Goal: Obtain resource: Download file/media

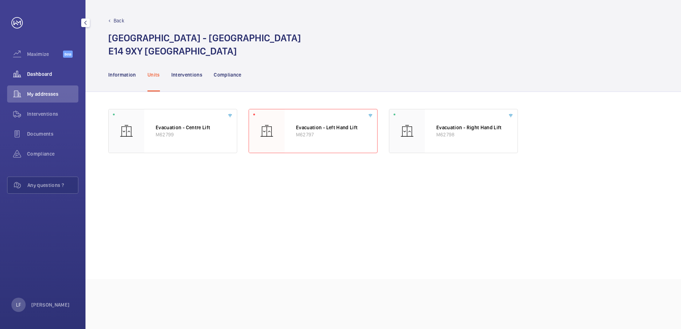
click at [39, 68] on div "Dashboard" at bounding box center [42, 74] width 71 height 17
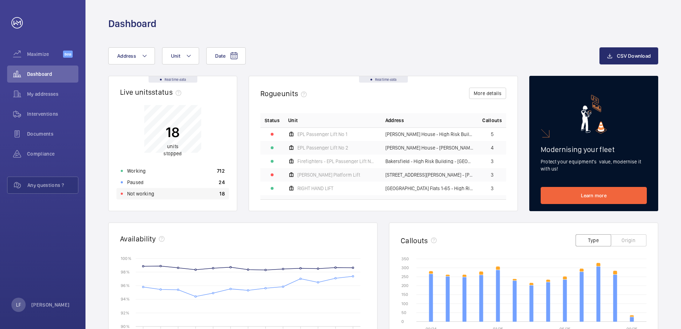
click at [147, 196] on p "Not working" at bounding box center [140, 193] width 27 height 7
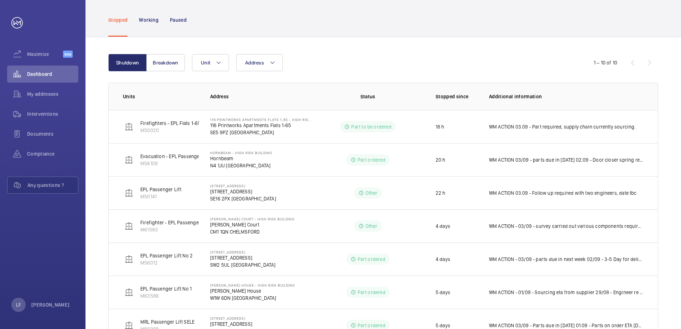
scroll to position [29, 0]
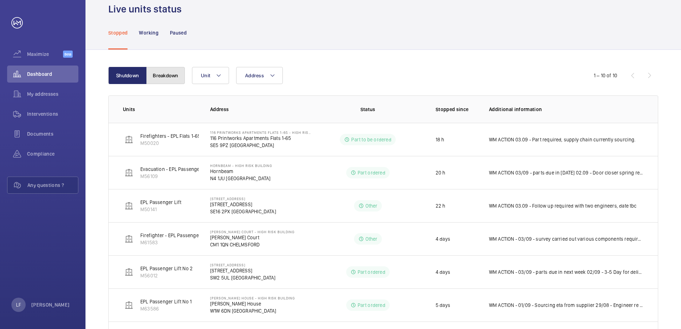
click at [163, 77] on button "Breakdown" at bounding box center [165, 75] width 38 height 17
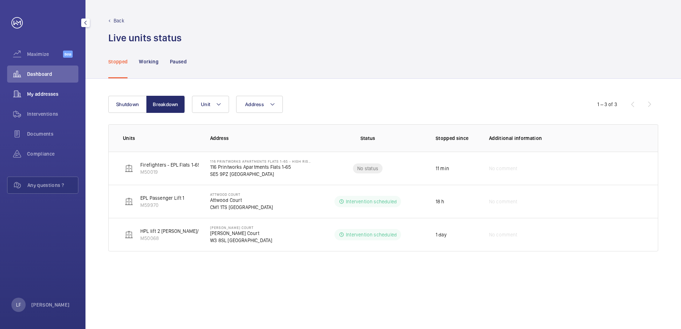
click at [42, 95] on span "My addresses" at bounding box center [52, 93] width 51 height 7
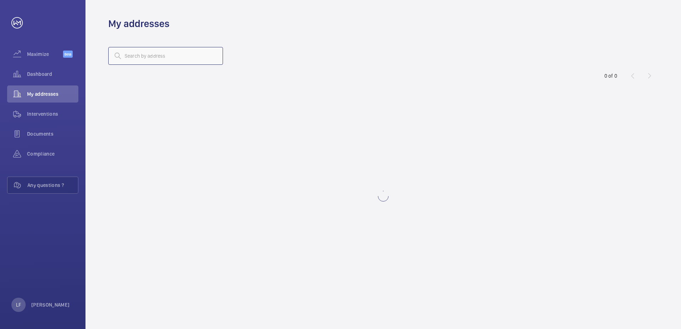
drag, startPoint x: 127, startPoint y: 58, endPoint x: 133, endPoint y: 61, distance: 7.2
click at [128, 58] on input "text" at bounding box center [165, 56] width 115 height 18
type input "116 printworks"
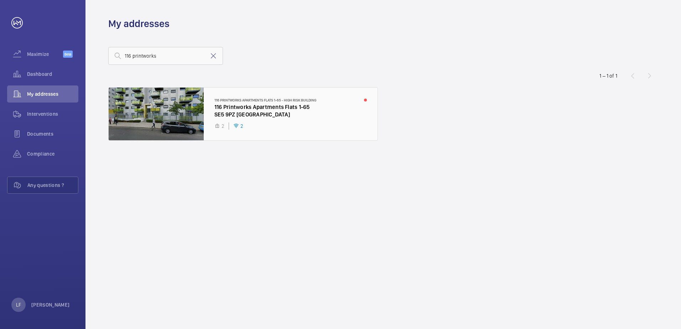
click at [230, 116] on div at bounding box center [243, 114] width 269 height 53
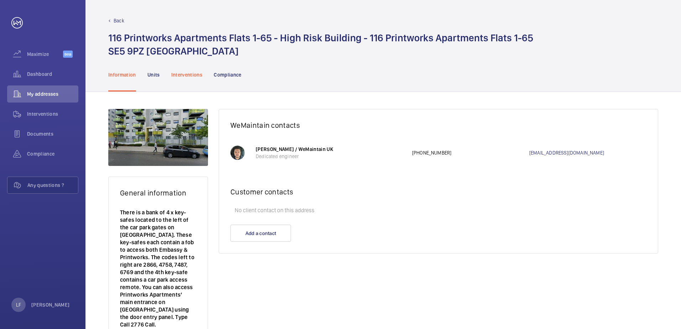
click at [192, 77] on p "Interventions" at bounding box center [186, 74] width 31 height 7
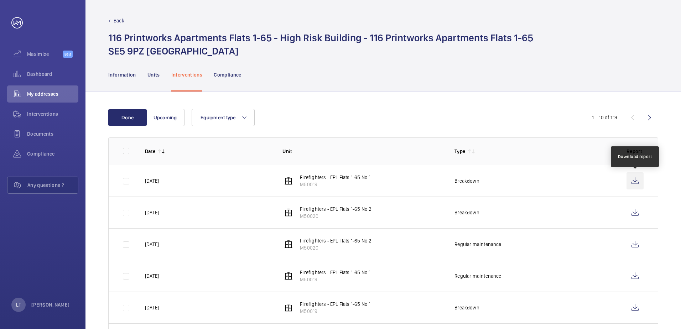
click at [634, 179] on wm-front-icon-button at bounding box center [634, 180] width 17 height 17
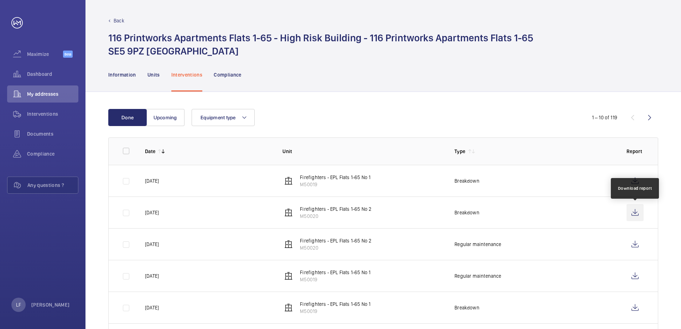
click at [637, 210] on wm-front-icon-button at bounding box center [634, 212] width 17 height 17
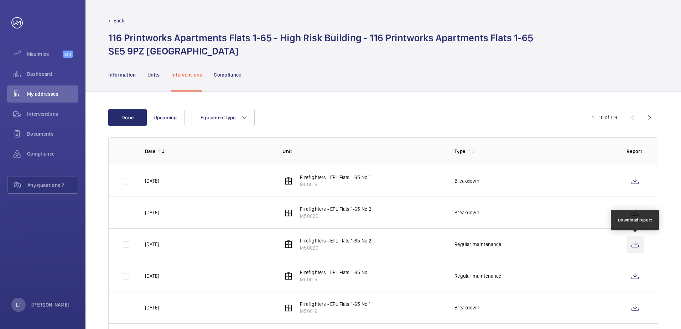
click at [630, 245] on wm-front-icon-button at bounding box center [634, 244] width 17 height 17
click at [40, 72] on span "Dashboard" at bounding box center [52, 73] width 51 height 7
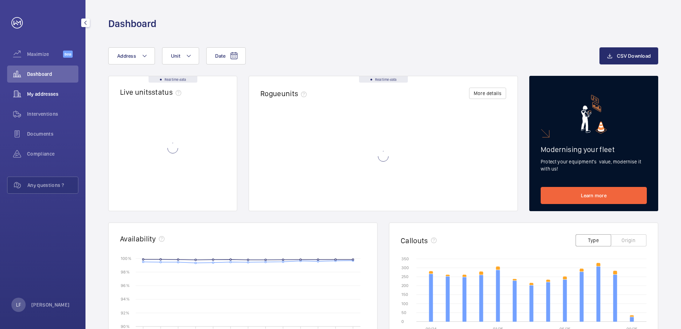
click at [42, 95] on span "My addresses" at bounding box center [52, 93] width 51 height 7
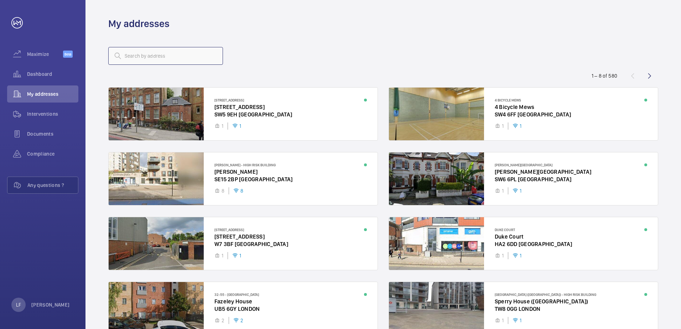
click at [140, 54] on input "text" at bounding box center [165, 56] width 115 height 18
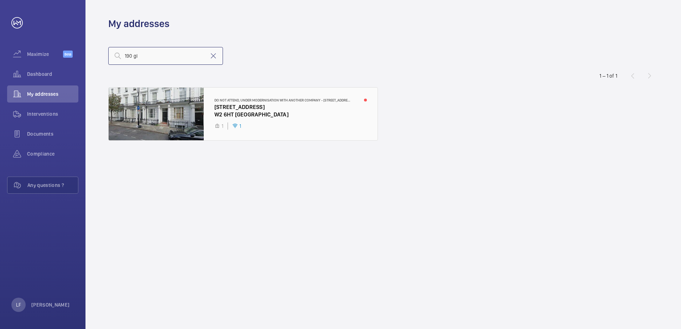
type input "190 gl"
click at [252, 111] on div at bounding box center [243, 114] width 269 height 53
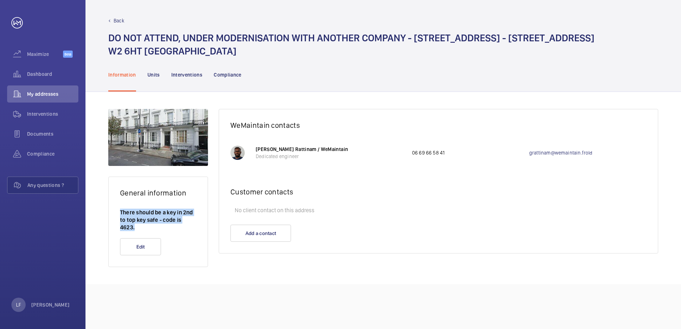
drag, startPoint x: 135, startPoint y: 227, endPoint x: 113, endPoint y: 210, distance: 27.9
click at [113, 210] on wm-front-card-body "There should be a key in 2nd to top key safe - code is 4623." at bounding box center [158, 224] width 99 height 30
drag, startPoint x: 113, startPoint y: 210, endPoint x: 138, endPoint y: 215, distance: 26.1
copy p "There should be a key in 2nd to top key safe - code is 4623."
click at [149, 77] on p "Units" at bounding box center [153, 74] width 12 height 7
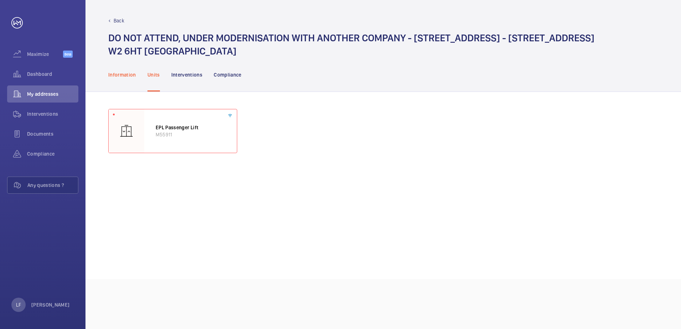
click at [132, 75] on p "Information" at bounding box center [122, 74] width 28 height 7
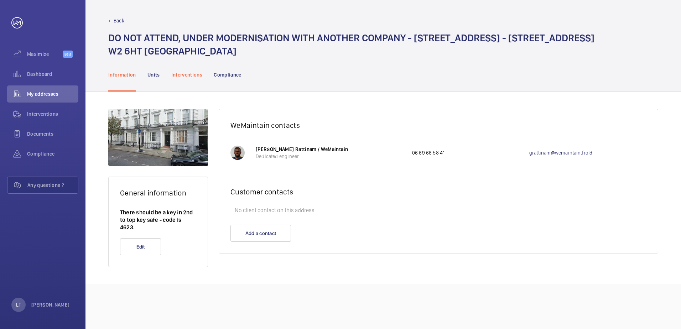
click at [181, 75] on p "Interventions" at bounding box center [186, 74] width 31 height 7
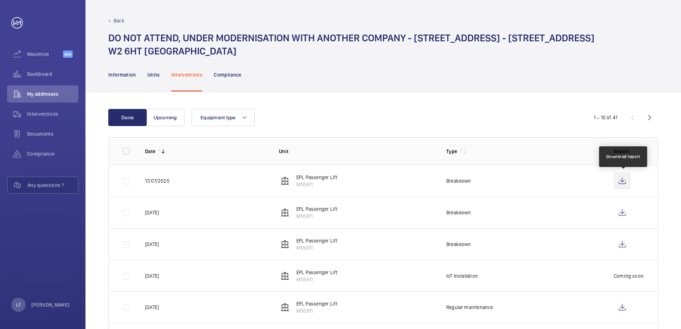
click at [627, 182] on wm-front-icon-button at bounding box center [621, 180] width 17 height 17
